Goal: Information Seeking & Learning: Learn about a topic

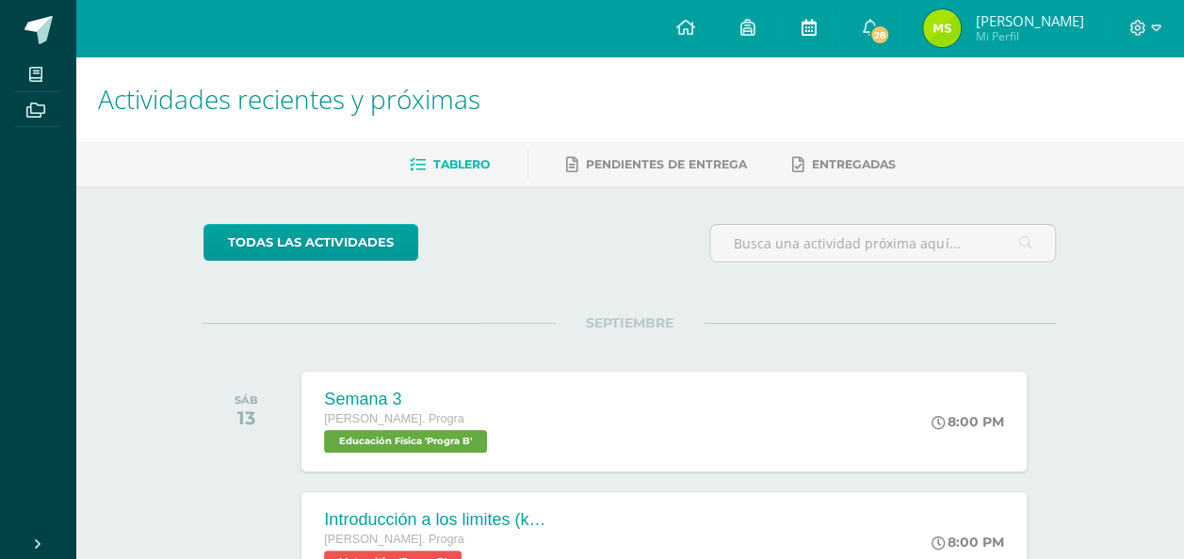
click at [789, 30] on link at bounding box center [808, 28] width 60 height 56
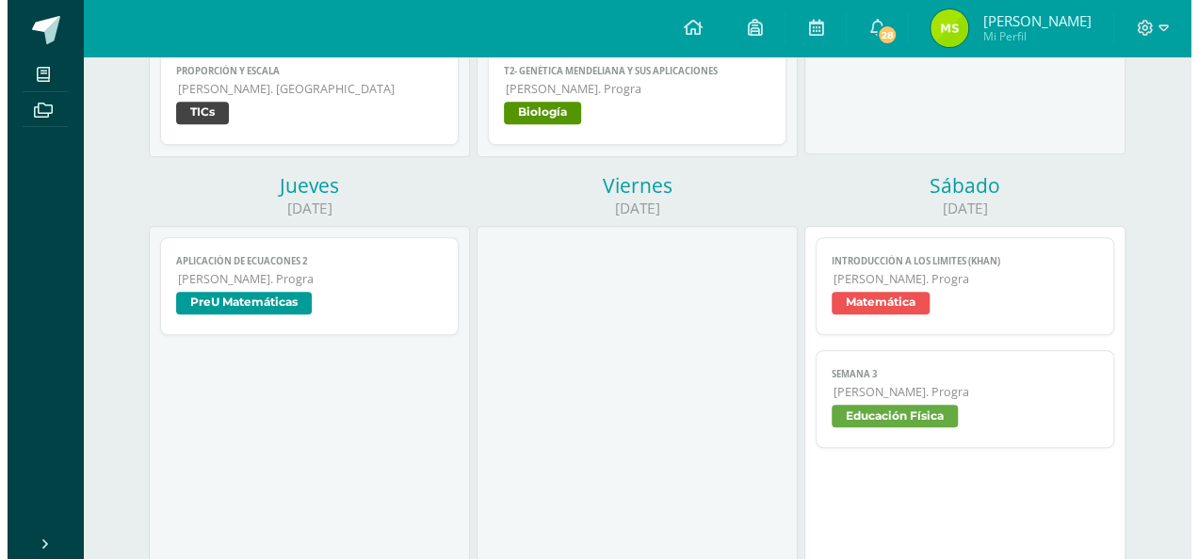
scroll to position [563, 0]
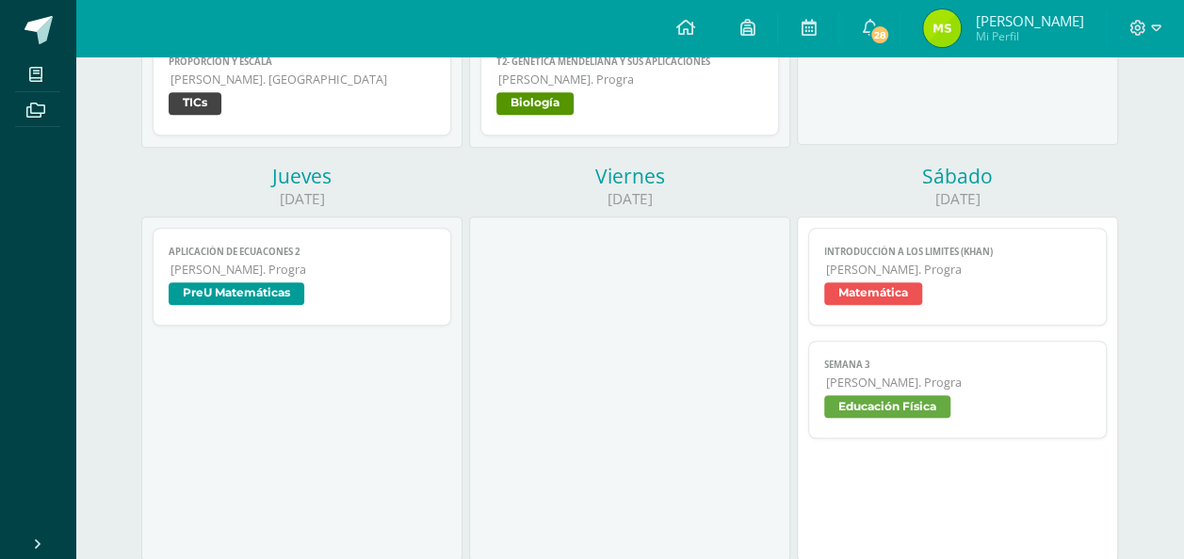
click at [256, 266] on span "[PERSON_NAME]. Progra" at bounding box center [302, 270] width 265 height 16
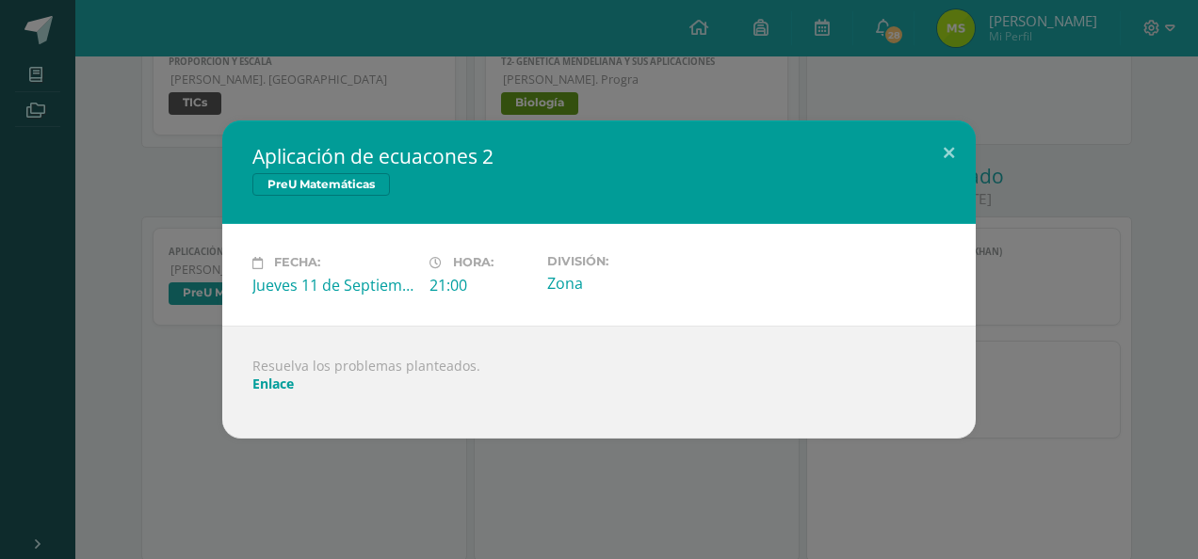
click at [278, 379] on link "Enlace" at bounding box center [272, 384] width 41 height 18
